Goal: Task Accomplishment & Management: Complete application form

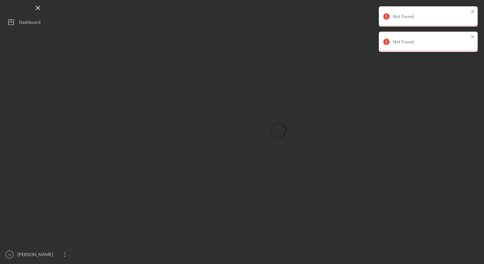
click at [475, 10] on div "Not Found" at bounding box center [428, 16] width 99 height 20
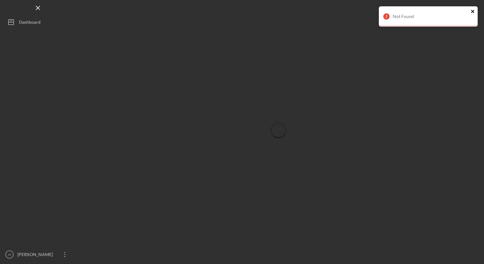
click at [473, 11] on icon "close" at bounding box center [472, 11] width 3 height 3
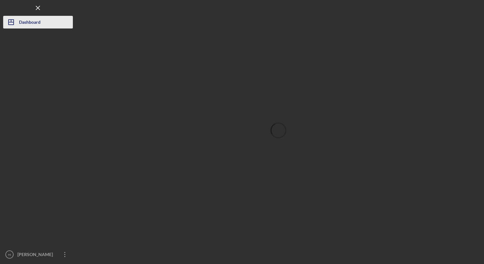
click at [30, 20] on div "Dashboard" at bounding box center [30, 23] width 22 height 14
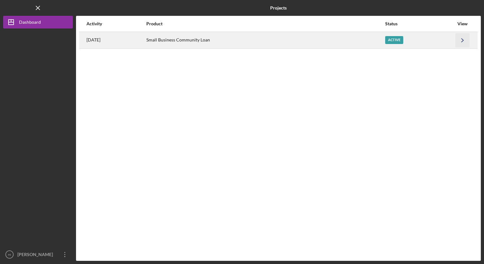
click at [464, 42] on icon "Icon/Navigate" at bounding box center [463, 40] width 14 height 14
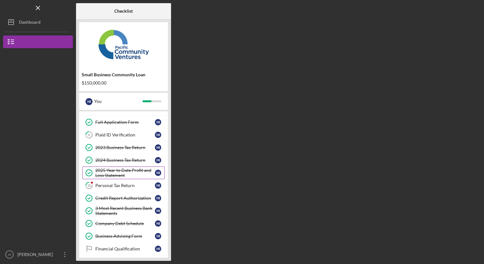
scroll to position [27, 0]
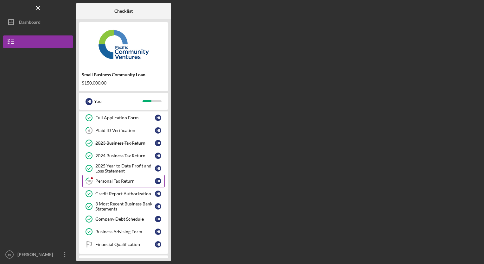
click at [121, 182] on div "Personal Tax Return" at bounding box center [125, 181] width 60 height 5
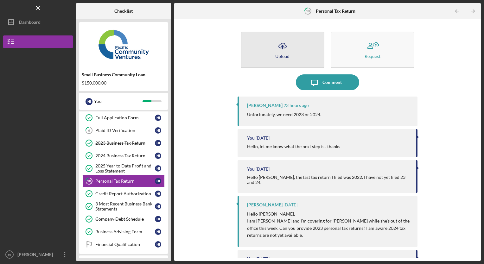
click at [281, 53] on icon "Icon/Upload" at bounding box center [283, 46] width 16 height 16
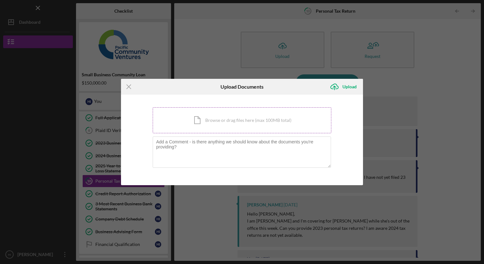
click at [216, 122] on div "Icon/Document Browse or drag files here (max 100MB total) Tap to choose files o…" at bounding box center [242, 120] width 179 height 26
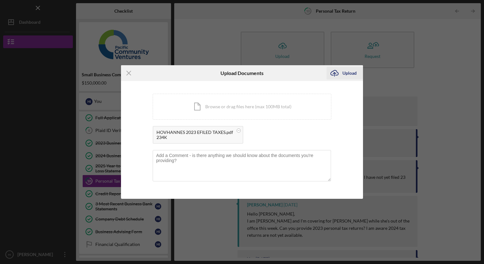
click at [349, 74] on div "Upload" at bounding box center [349, 73] width 14 height 13
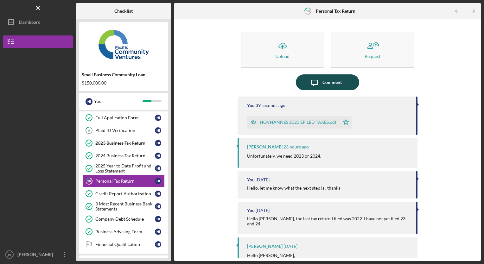
click at [328, 82] on div "Comment" at bounding box center [332, 82] width 19 height 16
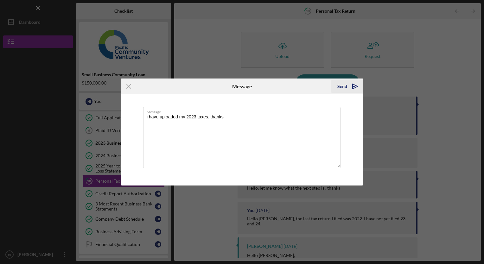
type textarea "i have uploaded my 2023 taxes. thanks"
click at [343, 86] on div "Send" at bounding box center [342, 86] width 10 height 13
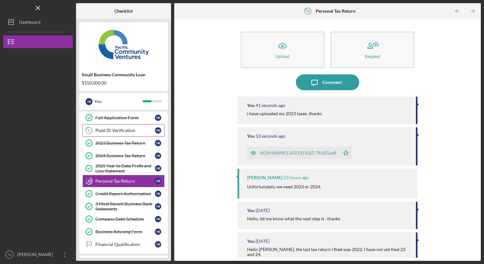
click at [115, 128] on div "Plaid ID Verification" at bounding box center [125, 130] width 60 height 5
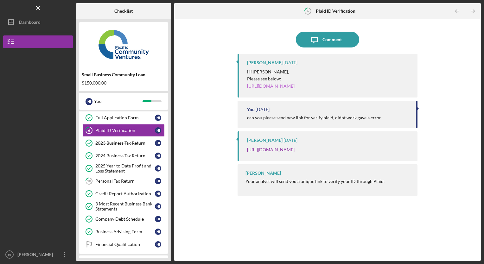
click at [271, 87] on link "https://verify.plaid.com/verify/idv_dJ7punpAa1Joco?key=bc508342d491da0be270cc48…" at bounding box center [271, 85] width 48 height 5
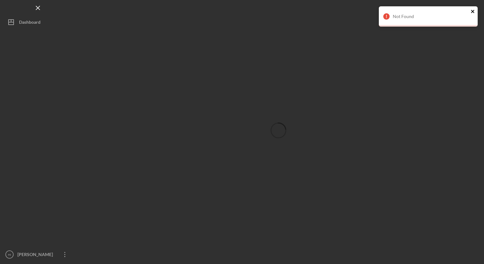
click at [472, 10] on icon "close" at bounding box center [472, 11] width 3 height 3
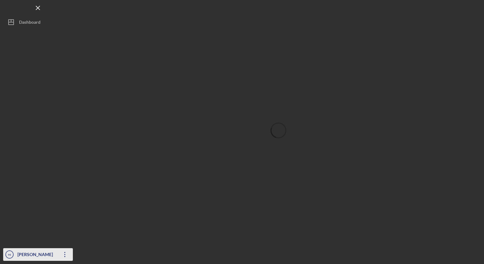
click at [65, 255] on icon "Icon/Overflow" at bounding box center [65, 255] width 16 height 16
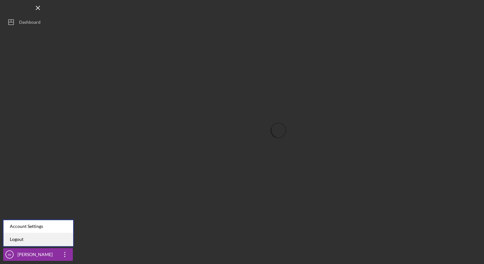
click at [12, 240] on link "Logout" at bounding box center [38, 239] width 70 height 13
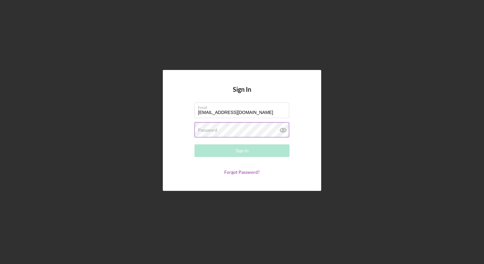
type input "[EMAIL_ADDRESS][DOMAIN_NAME]"
click at [218, 130] on div "Password Required" at bounding box center [242, 130] width 95 height 16
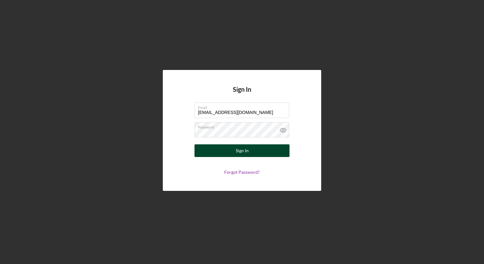
click at [242, 150] on div "Sign In" at bounding box center [242, 150] width 13 height 13
